Goal: Task Accomplishment & Management: Manage account settings

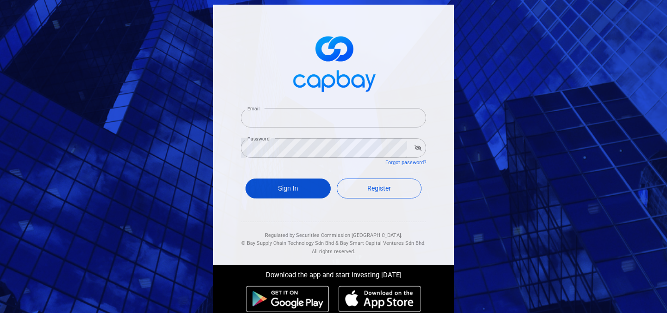
type input "[EMAIL_ADDRESS][DOMAIN_NAME]"
click at [292, 189] on button "Sign In" at bounding box center [288, 188] width 85 height 20
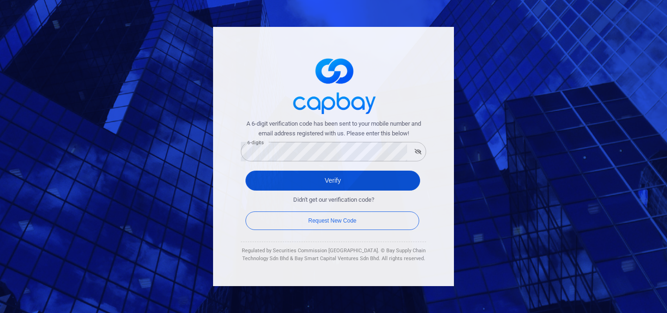
click at [338, 176] on button "Verify" at bounding box center [333, 180] width 175 height 20
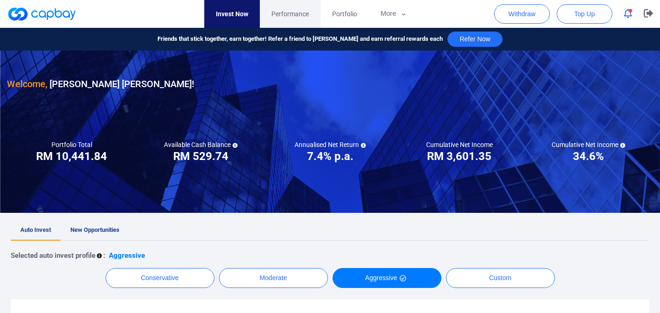
click at [290, 13] on span "Performance" at bounding box center [290, 14] width 38 height 10
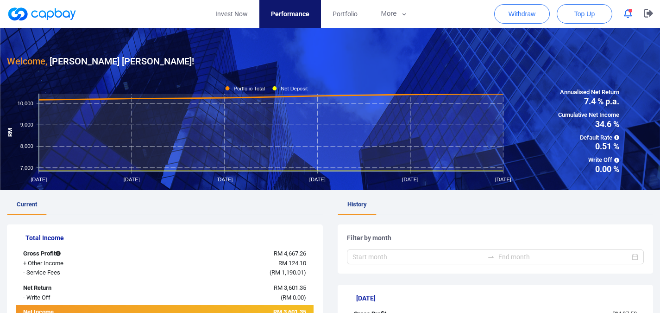
click at [627, 13] on icon "button" at bounding box center [628, 14] width 8 height 10
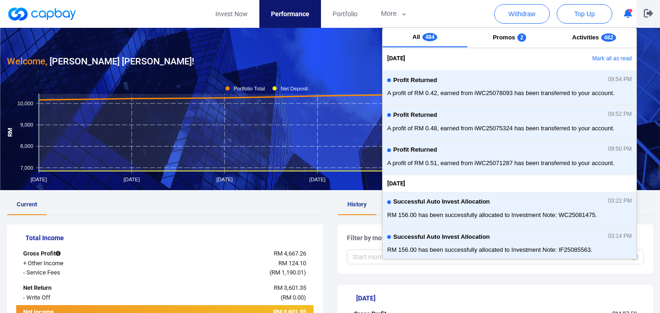
click at [647, 15] on icon "button" at bounding box center [648, 13] width 9 height 9
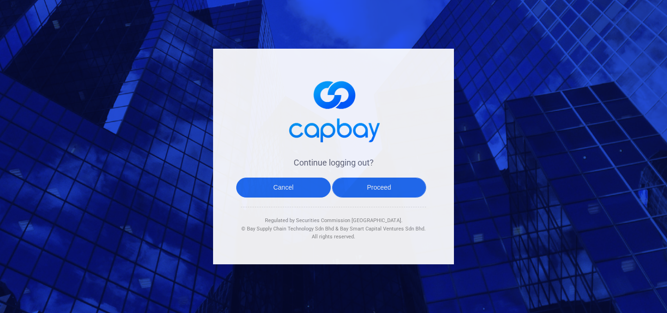
click at [376, 178] on button "Proceed" at bounding box center [379, 187] width 94 height 20
